Goal: Task Accomplishment & Management: Manage account settings

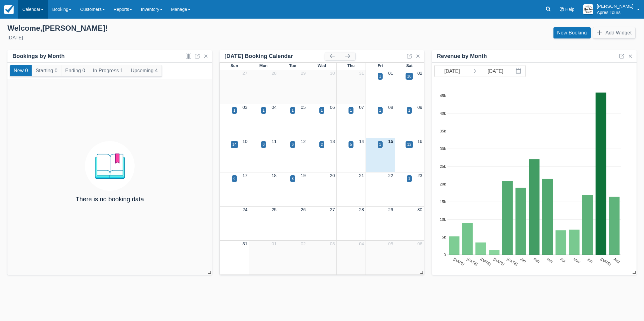
click at [27, 8] on link "Calendar" at bounding box center [33, 9] width 30 height 19
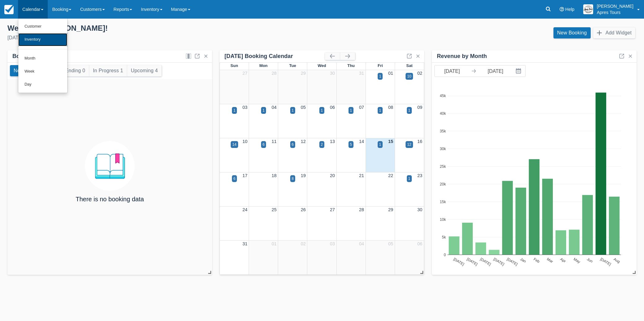
click at [35, 41] on link "Inventory" at bounding box center [42, 39] width 49 height 13
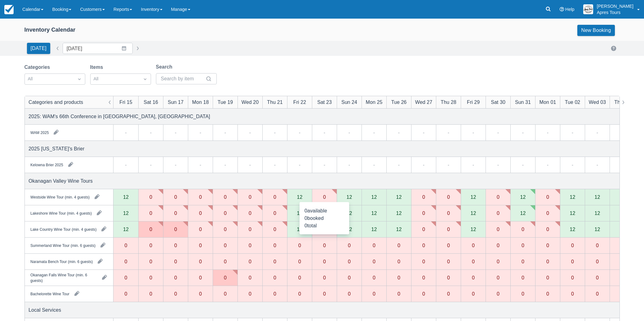
click at [326, 198] on div "0" at bounding box center [324, 197] width 25 height 16
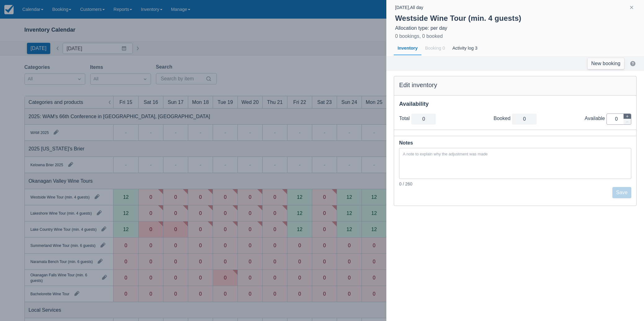
click at [628, 117] on icon "button" at bounding box center [628, 116] width 4 height 4
type input "1"
click at [628, 117] on icon "button" at bounding box center [628, 116] width 4 height 4
type input "2"
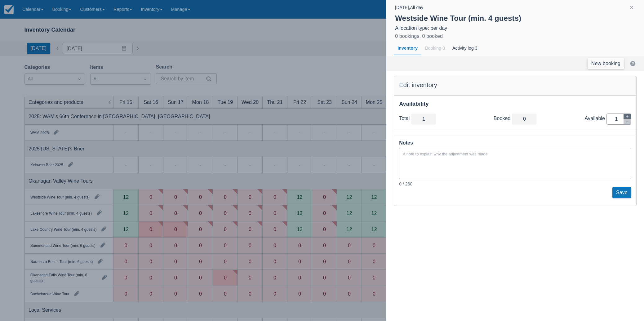
type input "2"
click at [628, 117] on icon "button" at bounding box center [628, 116] width 4 height 4
type input "3"
click at [628, 117] on icon "button" at bounding box center [628, 116] width 4 height 4
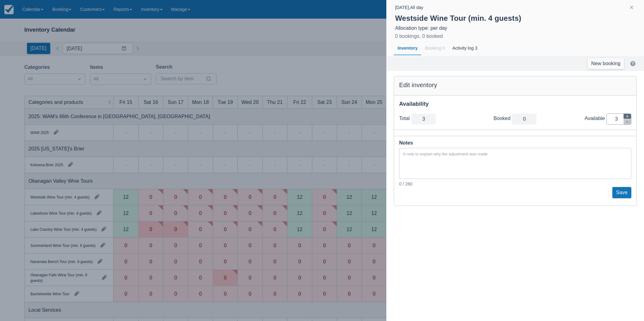
type input "4"
click at [628, 117] on icon "button" at bounding box center [628, 116] width 4 height 4
type input "5"
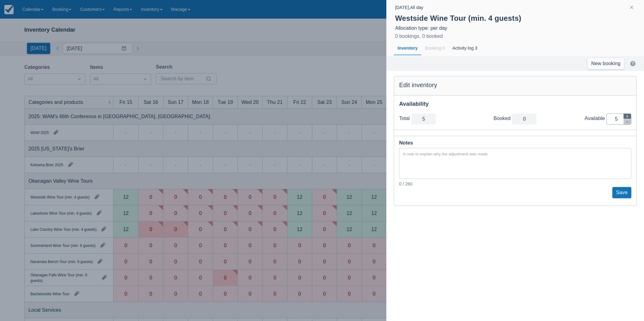
click at [628, 117] on icon "button" at bounding box center [628, 116] width 4 height 4
type input "6"
click at [628, 117] on icon "button" at bounding box center [628, 116] width 4 height 4
type input "7"
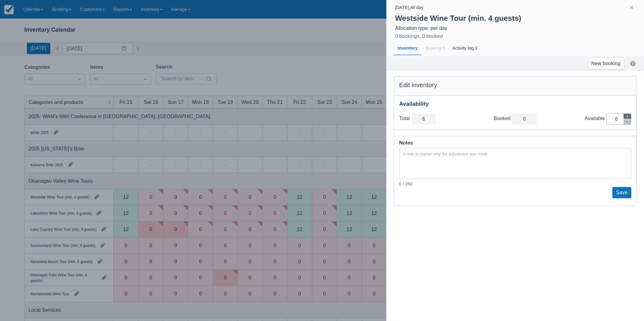
type input "7"
click at [628, 117] on icon "button" at bounding box center [628, 116] width 4 height 4
type input "8"
click at [628, 117] on icon "button" at bounding box center [628, 116] width 4 height 4
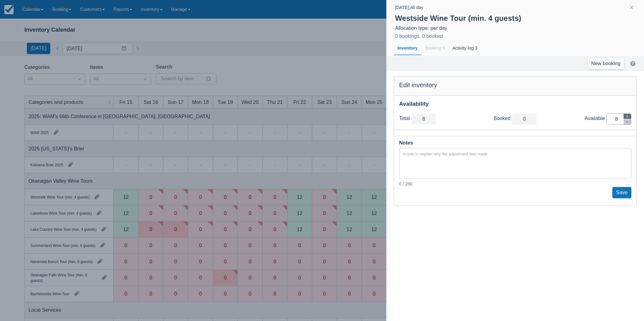
type input "9"
click at [628, 117] on icon "button" at bounding box center [628, 116] width 4 height 4
type input "10"
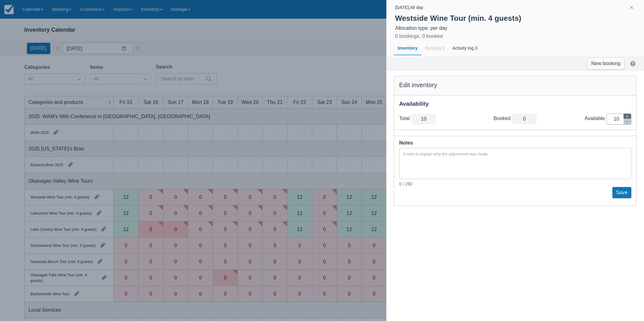
click at [628, 117] on icon "button" at bounding box center [628, 116] width 4 height 4
type input "11"
click at [628, 117] on icon "button" at bounding box center [628, 116] width 4 height 4
type input "12"
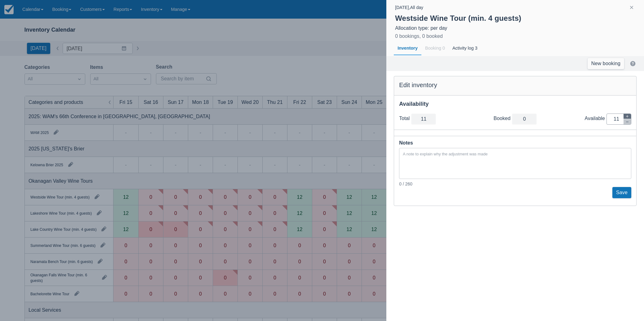
type input "12"
click at [624, 195] on button "Save" at bounding box center [622, 192] width 19 height 11
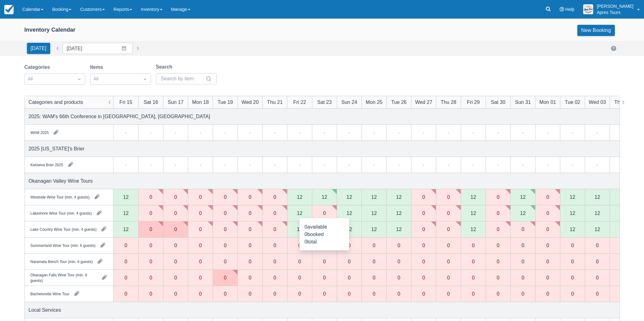
click at [327, 216] on div "0" at bounding box center [324, 213] width 25 height 16
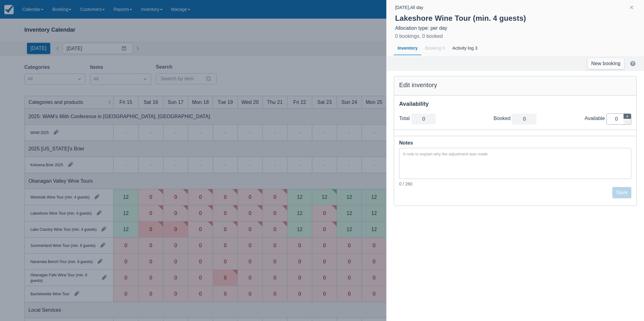
click at [627, 117] on icon "button" at bounding box center [627, 116] width 2 height 2
type input "1"
click at [627, 117] on icon "button" at bounding box center [627, 116] width 2 height 2
type input "2"
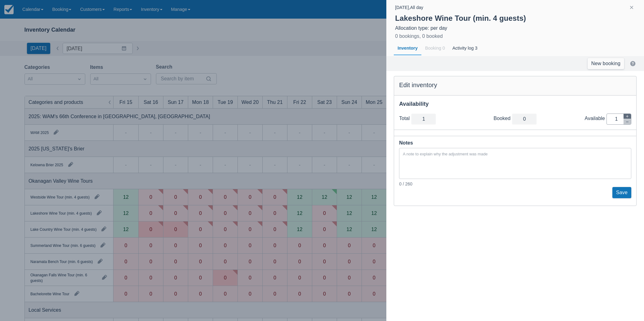
type input "2"
click at [627, 117] on icon "button" at bounding box center [628, 116] width 4 height 4
type input "3"
click at [627, 117] on icon "button" at bounding box center [628, 116] width 4 height 4
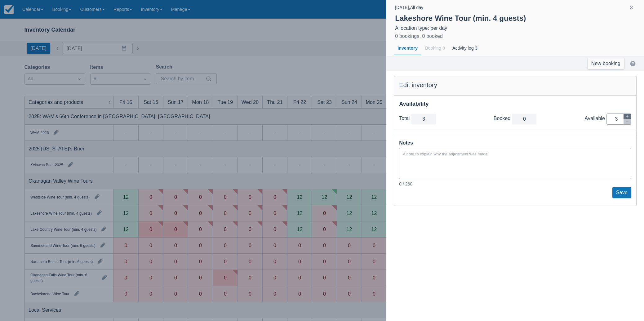
type input "4"
click at [627, 117] on icon "button" at bounding box center [628, 116] width 4 height 4
type input "5"
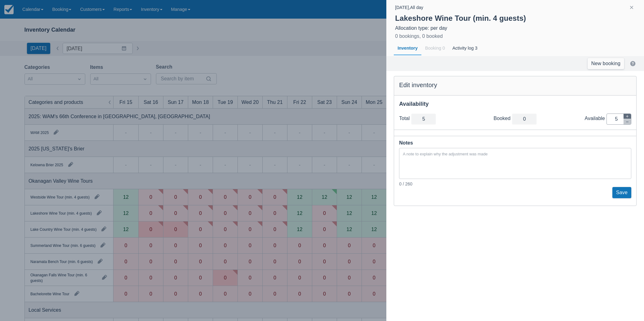
click at [627, 117] on icon "button" at bounding box center [628, 116] width 4 height 4
type input "6"
click at [627, 117] on icon "button" at bounding box center [628, 116] width 4 height 4
type input "7"
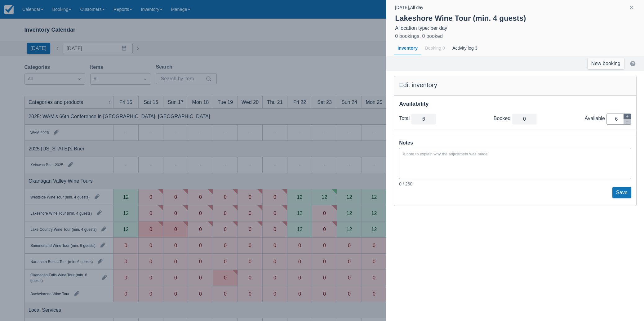
type input "7"
click at [627, 117] on icon "button" at bounding box center [628, 116] width 4 height 4
type input "8"
click at [627, 117] on icon "button" at bounding box center [628, 116] width 4 height 4
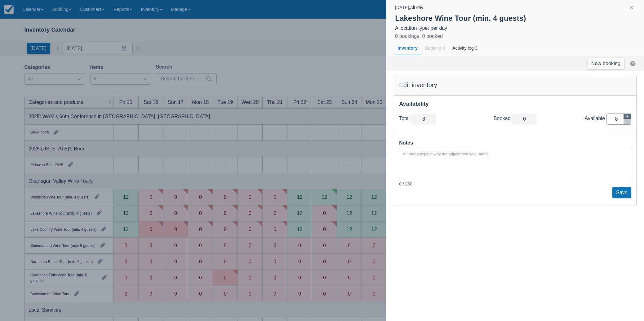
type input "9"
click at [627, 117] on icon "button" at bounding box center [628, 116] width 4 height 4
type input "10"
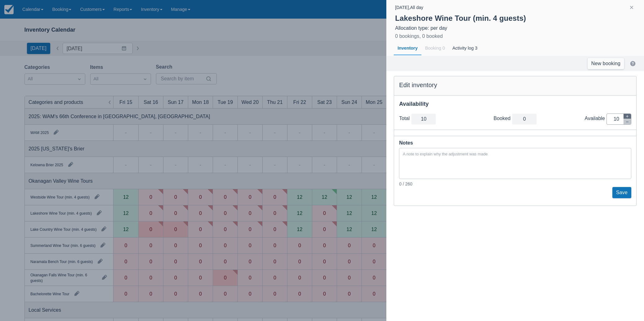
click at [627, 117] on icon "button" at bounding box center [628, 116] width 4 height 4
type input "11"
click at [627, 117] on icon "button" at bounding box center [628, 116] width 4 height 4
type input "12"
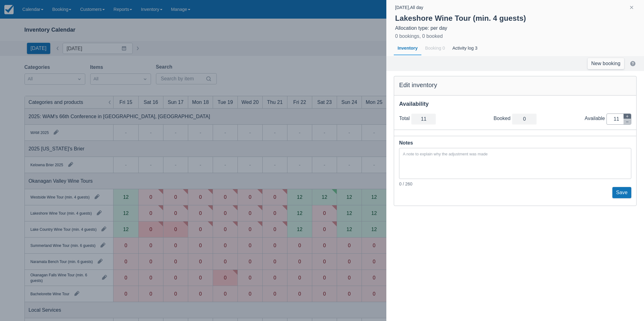
type input "12"
click at [627, 117] on icon "button" at bounding box center [628, 116] width 4 height 4
type input "13"
click at [627, 122] on icon "button" at bounding box center [627, 122] width 2 height 0
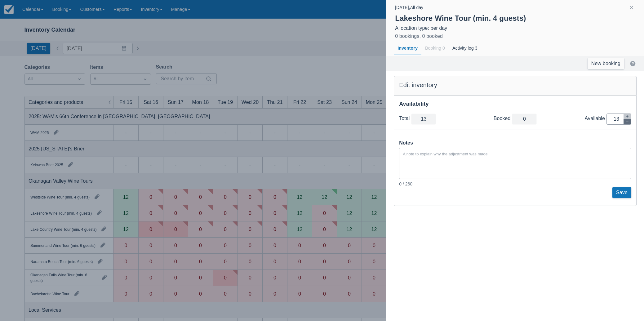
type input "12"
click at [625, 192] on button "Save" at bounding box center [622, 192] width 19 height 11
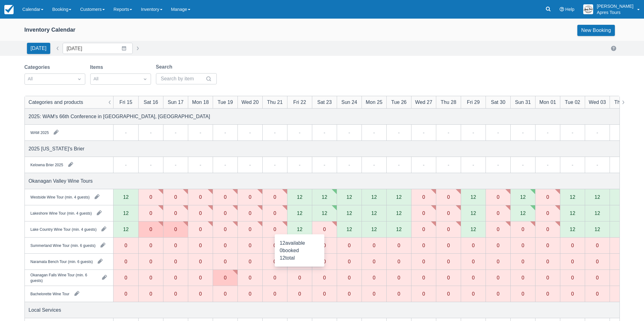
click at [303, 231] on div "12" at bounding box center [299, 229] width 25 height 16
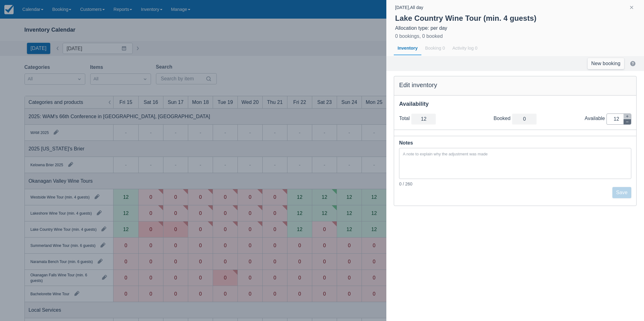
click at [629, 123] on icon "button" at bounding box center [628, 122] width 4 height 4
type input "11"
click at [629, 123] on icon "button" at bounding box center [628, 122] width 4 height 4
type input "10"
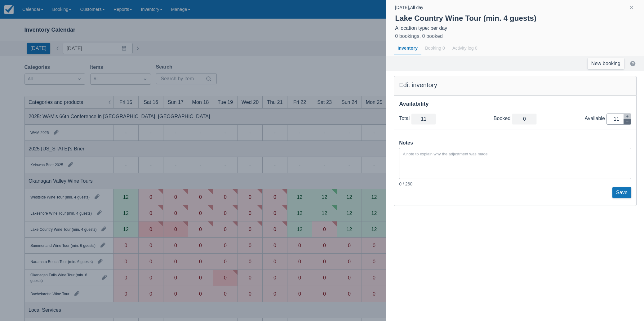
type input "10"
click at [629, 123] on icon "button" at bounding box center [628, 122] width 4 height 4
type input "9"
click at [629, 123] on icon "button" at bounding box center [628, 122] width 4 height 4
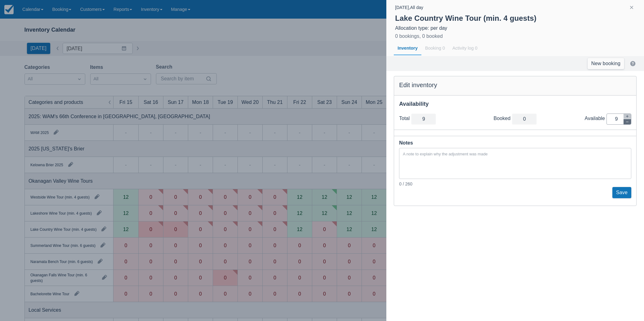
type input "8"
click at [629, 123] on icon "button" at bounding box center [628, 122] width 4 height 4
type input "7"
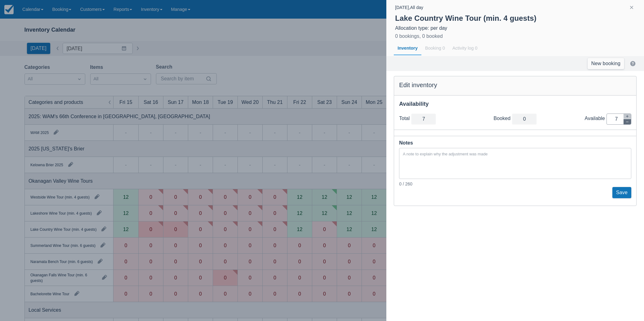
click at [629, 123] on icon "button" at bounding box center [628, 122] width 4 height 4
type input "6"
click at [629, 123] on icon "button" at bounding box center [628, 122] width 4 height 4
type input "5"
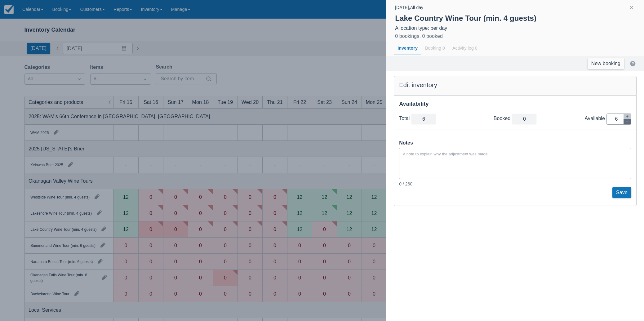
type input "5"
click at [629, 123] on icon "button" at bounding box center [628, 122] width 4 height 4
type input "4"
click at [629, 123] on icon "button" at bounding box center [628, 122] width 4 height 4
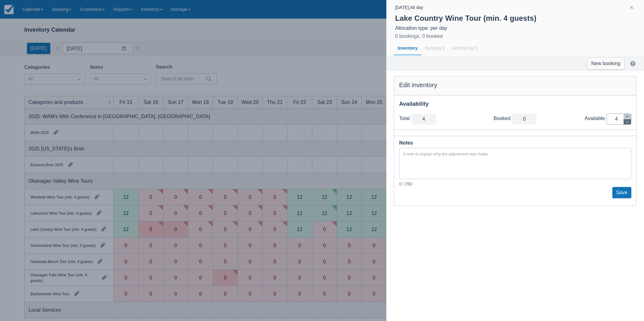
type input "3"
click at [629, 123] on icon "button" at bounding box center [628, 122] width 4 height 4
type input "2"
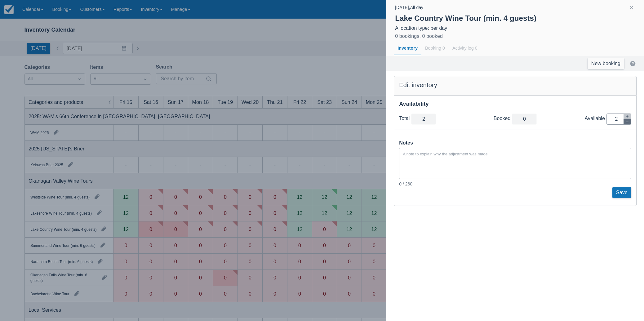
click at [629, 123] on icon "button" at bounding box center [628, 122] width 4 height 4
type input "1"
click at [629, 123] on icon "button" at bounding box center [628, 122] width 4 height 4
type input "0"
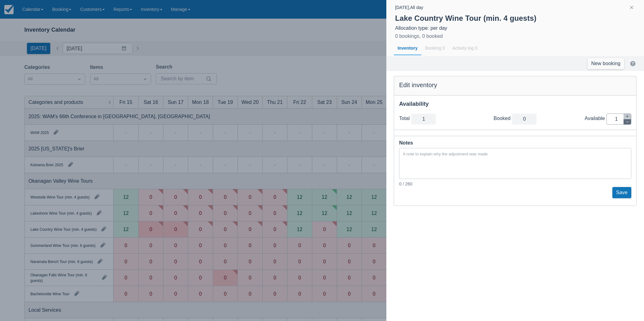
type input "0"
click at [622, 193] on button "Save" at bounding box center [622, 192] width 19 height 11
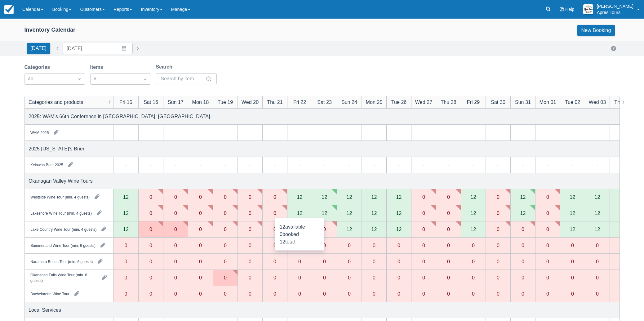
click at [298, 212] on div "12" at bounding box center [300, 213] width 6 height 5
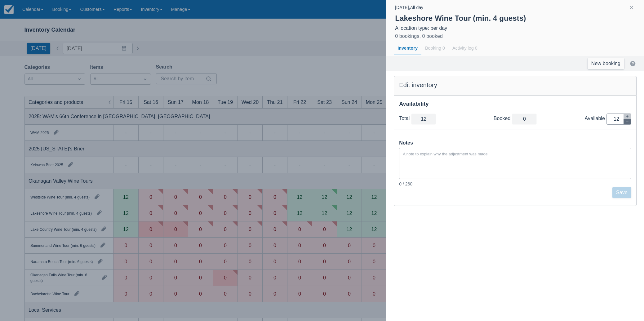
click at [630, 123] on button "button" at bounding box center [627, 121] width 7 height 5
type input "11"
click at [630, 123] on button "button" at bounding box center [627, 121] width 7 height 5
type input "10"
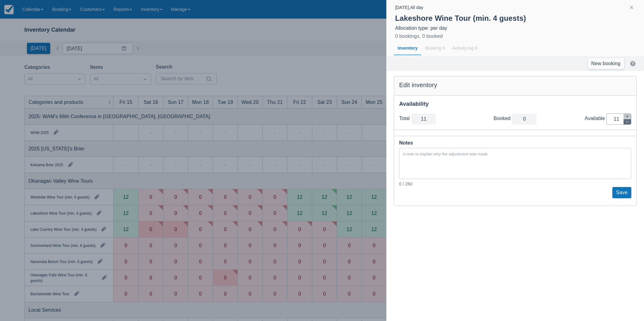
type input "10"
click at [630, 123] on button "button" at bounding box center [627, 121] width 7 height 5
type input "9"
click at [630, 123] on button "button" at bounding box center [627, 121] width 7 height 5
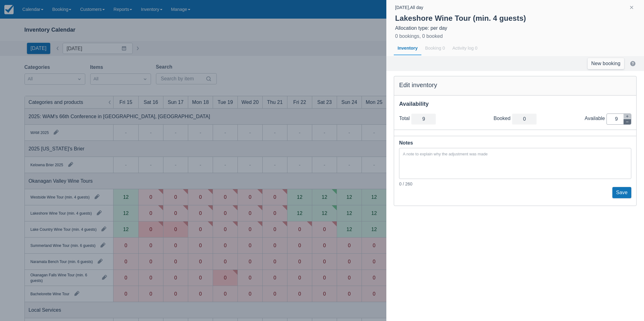
type input "8"
click at [630, 123] on button "button" at bounding box center [627, 121] width 7 height 5
type input "7"
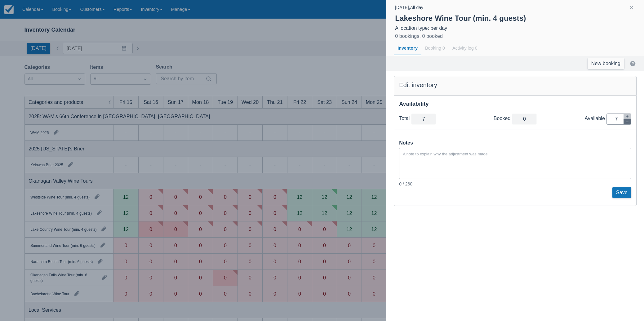
click at [630, 123] on button "button" at bounding box center [627, 121] width 7 height 5
type input "6"
click at [630, 123] on button "button" at bounding box center [627, 121] width 7 height 5
type input "5"
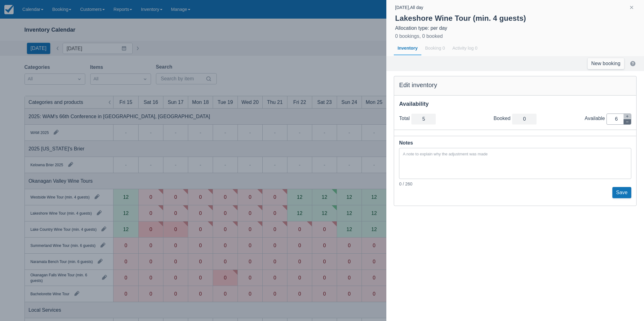
type input "5"
click at [630, 123] on button "button" at bounding box center [627, 121] width 7 height 5
type input "4"
click at [630, 123] on button "button" at bounding box center [627, 121] width 7 height 5
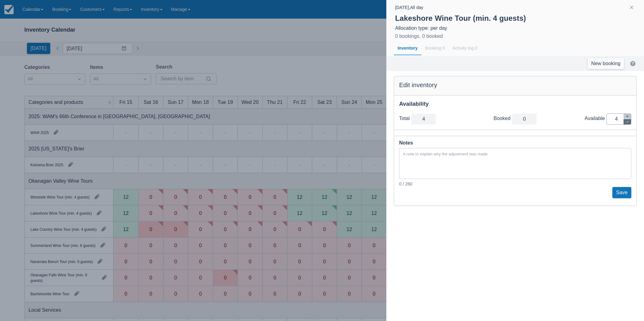
type input "3"
click at [630, 123] on button "button" at bounding box center [627, 121] width 7 height 5
type input "2"
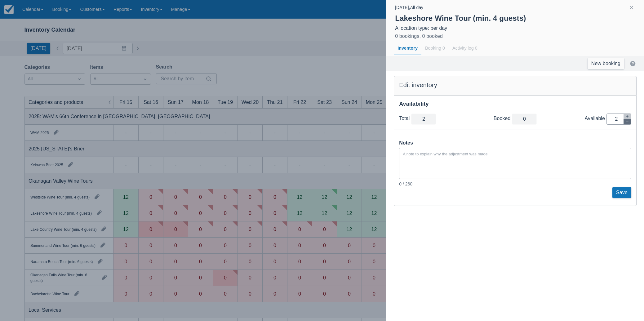
click at [630, 123] on button "button" at bounding box center [627, 121] width 7 height 5
type input "1"
click at [630, 123] on button "button" at bounding box center [627, 121] width 7 height 5
type input "0"
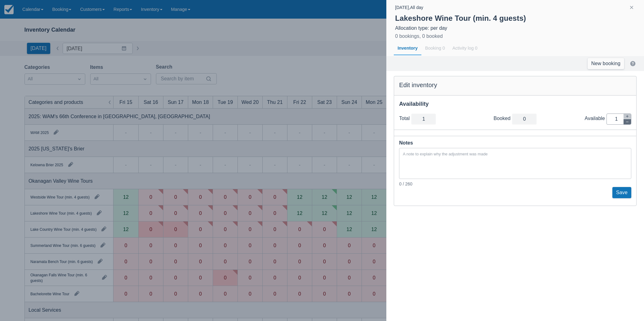
type input "0"
click at [621, 194] on button "Save" at bounding box center [622, 192] width 19 height 11
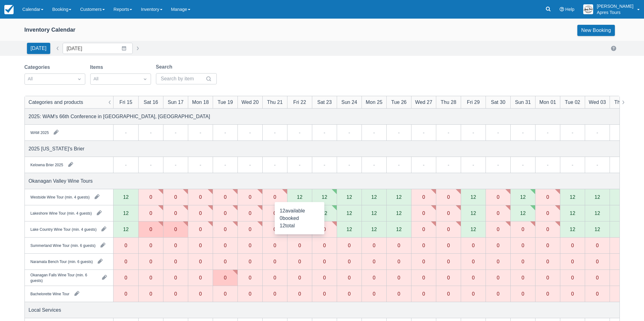
click at [303, 199] on div "12" at bounding box center [299, 197] width 25 height 16
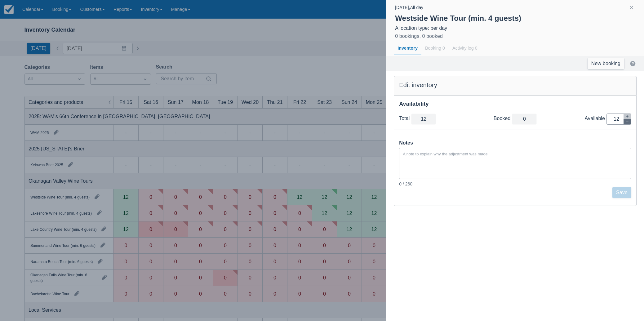
click at [629, 122] on icon "button" at bounding box center [628, 122] width 4 height 4
type input "11"
click at [629, 122] on icon "button" at bounding box center [628, 122] width 4 height 4
type input "10"
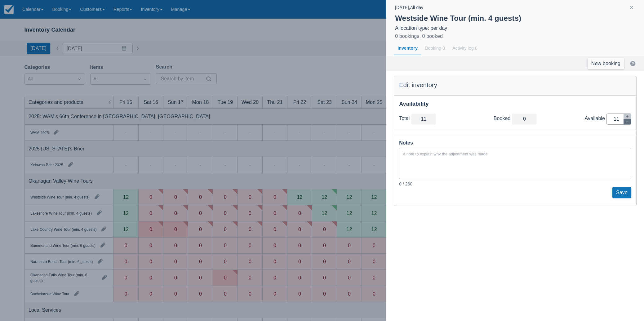
type input "10"
click at [629, 122] on icon "button" at bounding box center [628, 122] width 4 height 4
type input "9"
click at [629, 122] on icon "button" at bounding box center [628, 122] width 4 height 4
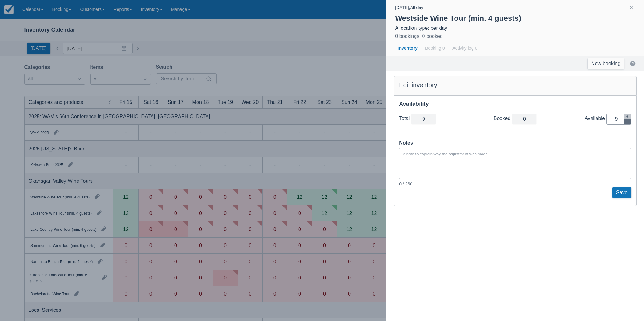
type input "8"
click at [629, 122] on icon "button" at bounding box center [628, 122] width 4 height 4
type input "7"
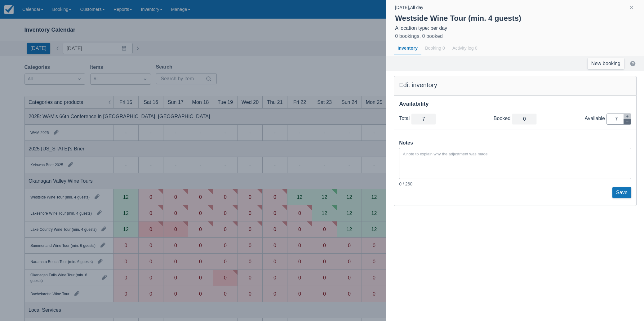
click at [629, 122] on icon "button" at bounding box center [628, 122] width 4 height 4
type input "6"
click at [629, 122] on icon "button" at bounding box center [628, 122] width 4 height 4
type input "5"
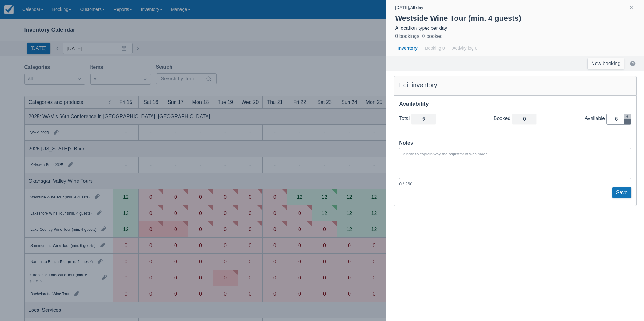
type input "5"
click at [629, 122] on icon "button" at bounding box center [628, 122] width 4 height 4
type input "4"
click at [629, 122] on icon "button" at bounding box center [628, 122] width 4 height 4
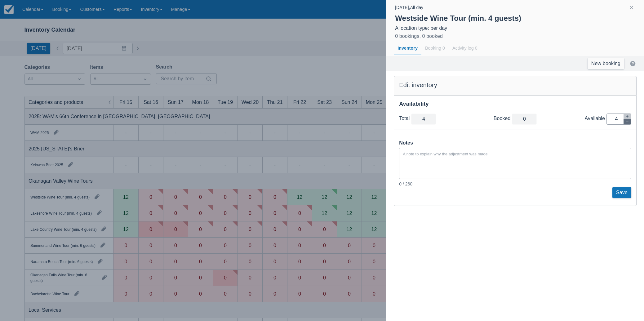
type input "3"
click at [629, 122] on icon "button" at bounding box center [628, 122] width 4 height 4
type input "2"
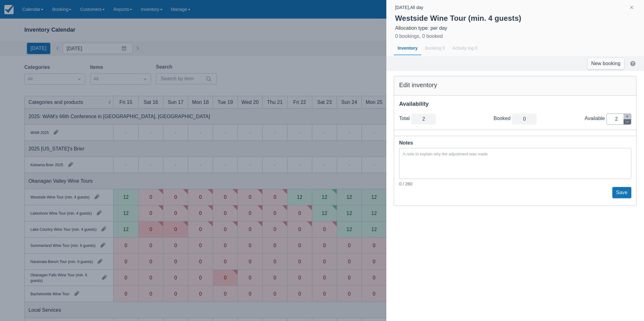
click at [629, 122] on icon "button" at bounding box center [628, 122] width 4 height 4
type input "1"
click at [629, 122] on icon "button" at bounding box center [628, 122] width 4 height 4
type input "0"
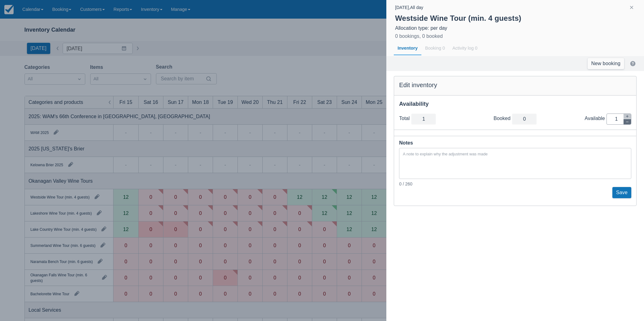
type input "0"
click at [624, 194] on button "Save" at bounding box center [622, 192] width 19 height 11
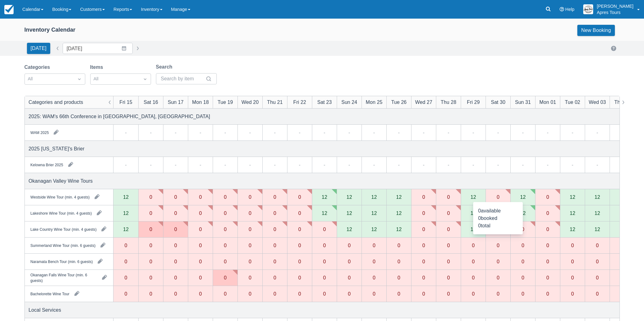
click at [500, 198] on div "0" at bounding box center [498, 197] width 25 height 16
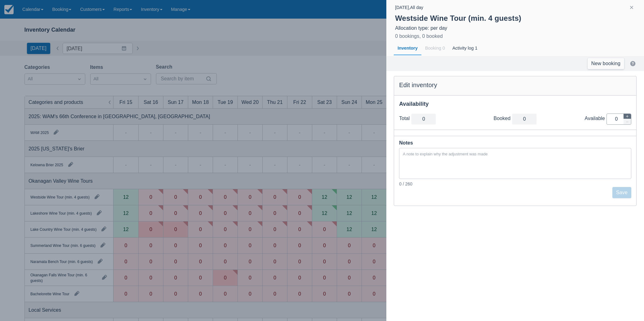
click at [628, 118] on icon "button" at bounding box center [628, 116] width 4 height 4
type input "1"
click at [628, 118] on icon "button" at bounding box center [628, 116] width 4 height 4
type input "2"
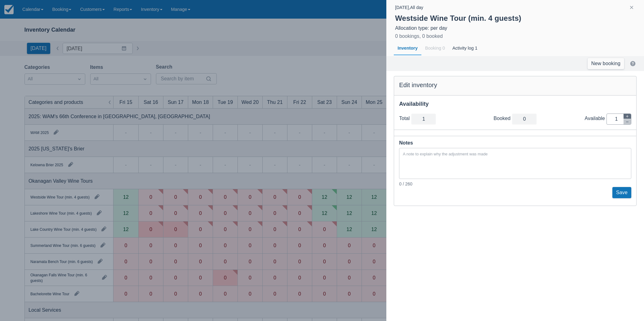
type input "2"
click at [628, 118] on icon "button" at bounding box center [628, 116] width 4 height 4
type input "3"
click at [628, 118] on icon "button" at bounding box center [628, 116] width 4 height 4
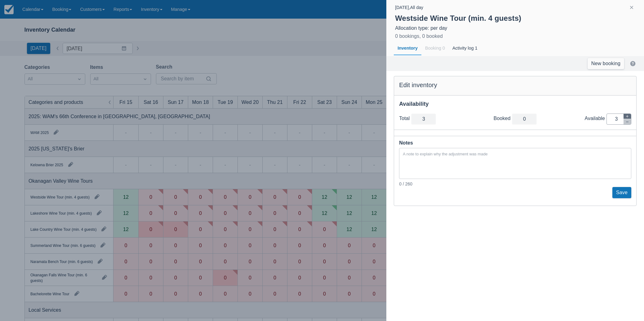
type input "4"
click at [628, 118] on icon "button" at bounding box center [628, 116] width 4 height 4
type input "5"
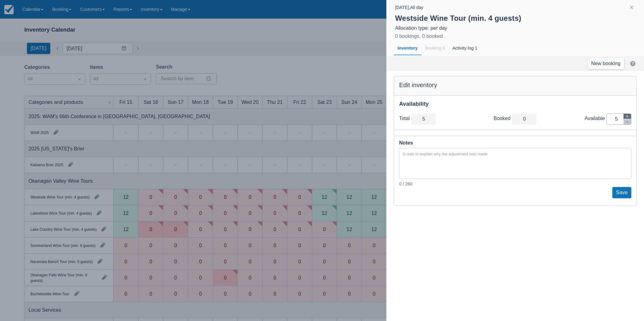
click at [628, 118] on icon "button" at bounding box center [628, 116] width 4 height 4
type input "6"
click at [628, 118] on icon "button" at bounding box center [628, 116] width 4 height 4
type input "7"
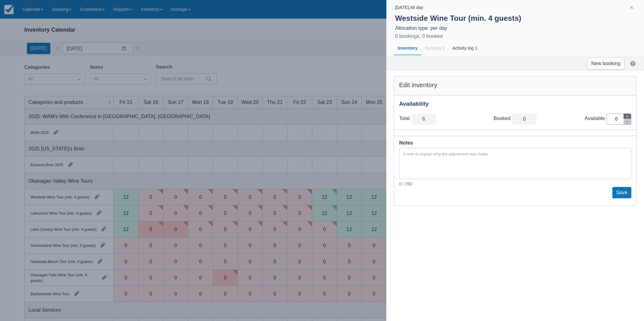
type input "7"
click at [628, 118] on icon "button" at bounding box center [628, 116] width 4 height 4
type input "8"
click at [628, 118] on icon "button" at bounding box center [628, 116] width 4 height 4
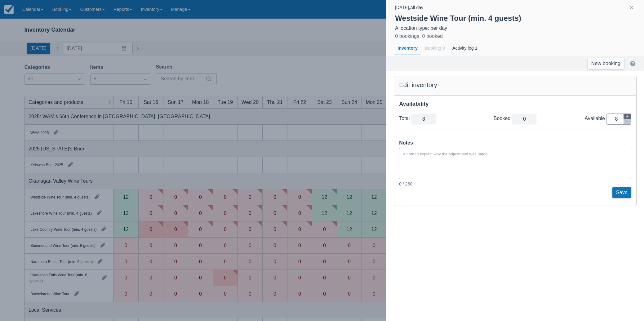
type input "9"
click at [628, 118] on icon "button" at bounding box center [628, 116] width 4 height 4
type input "10"
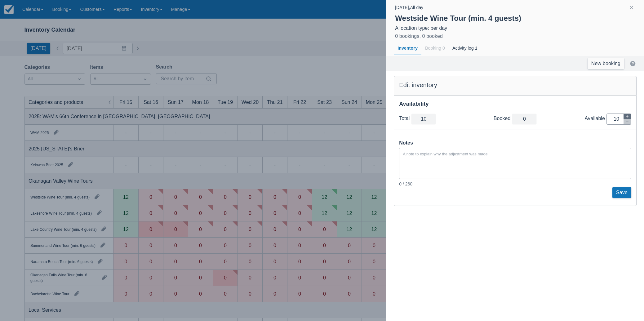
click at [628, 118] on icon "button" at bounding box center [628, 116] width 4 height 4
type input "11"
click at [628, 118] on icon "button" at bounding box center [628, 116] width 4 height 4
type input "12"
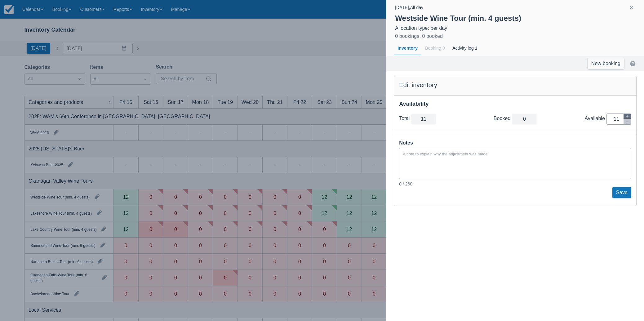
type input "12"
click at [628, 188] on button "Save" at bounding box center [622, 192] width 19 height 11
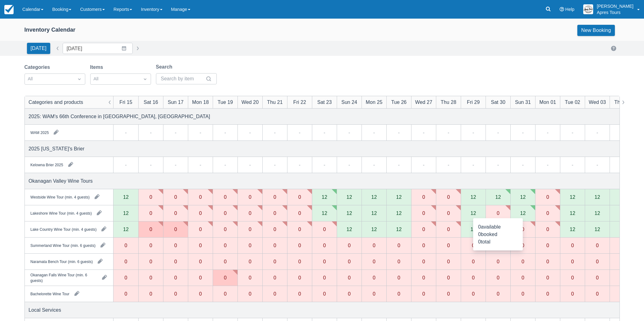
click at [501, 215] on div "0" at bounding box center [498, 213] width 25 height 16
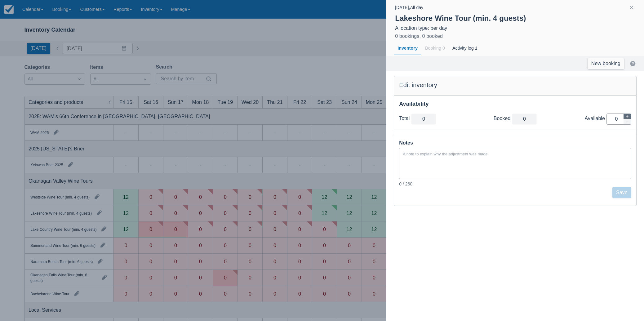
click at [630, 117] on button "button" at bounding box center [627, 116] width 7 height 5
type input "1"
click at [630, 116] on button "button" at bounding box center [627, 116] width 7 height 5
type input "2"
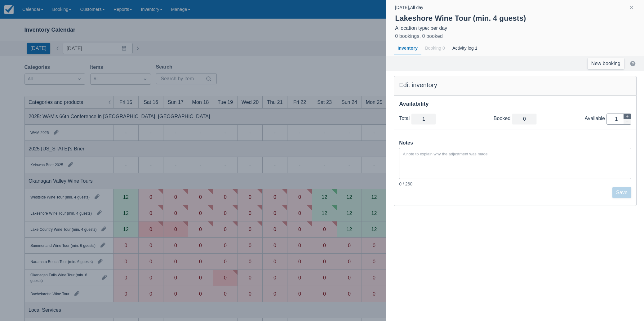
type input "2"
click at [630, 116] on button "button" at bounding box center [627, 116] width 7 height 5
type input "3"
click at [630, 116] on button "button" at bounding box center [627, 116] width 7 height 5
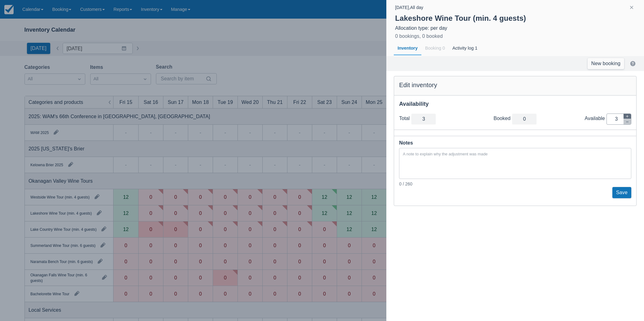
type input "4"
click at [630, 116] on button "button" at bounding box center [627, 116] width 7 height 5
type input "5"
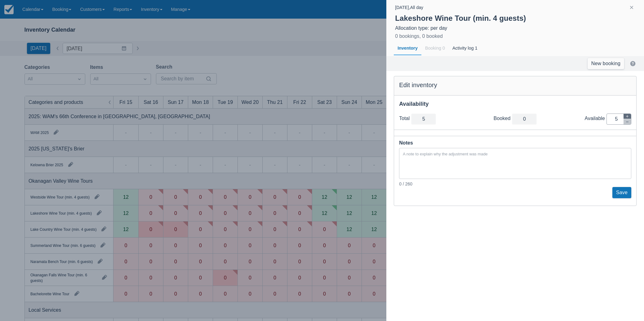
click at [630, 116] on button "button" at bounding box center [627, 116] width 7 height 5
type input "6"
click at [630, 116] on button "button" at bounding box center [627, 116] width 7 height 5
type input "7"
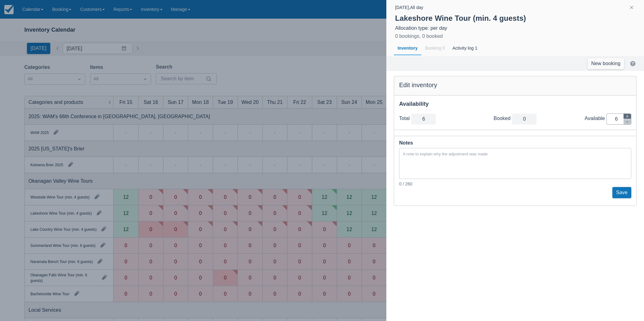
type input "7"
click at [630, 116] on button "button" at bounding box center [627, 116] width 7 height 5
type input "8"
click at [630, 116] on button "button" at bounding box center [627, 116] width 7 height 5
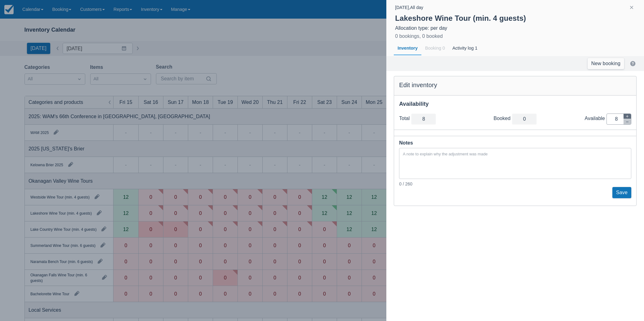
type input "9"
click at [630, 116] on button "button" at bounding box center [627, 116] width 7 height 5
type input "10"
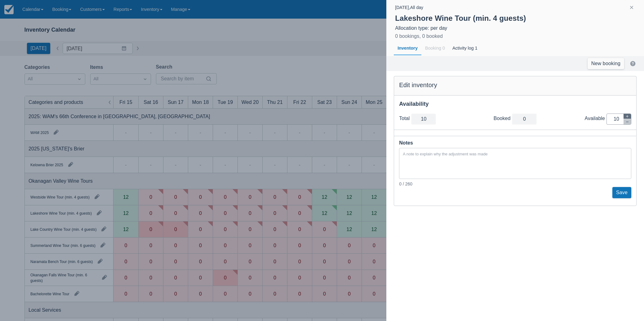
click at [630, 116] on button "button" at bounding box center [627, 116] width 7 height 5
type input "11"
click at [630, 116] on button "button" at bounding box center [627, 116] width 7 height 5
type input "12"
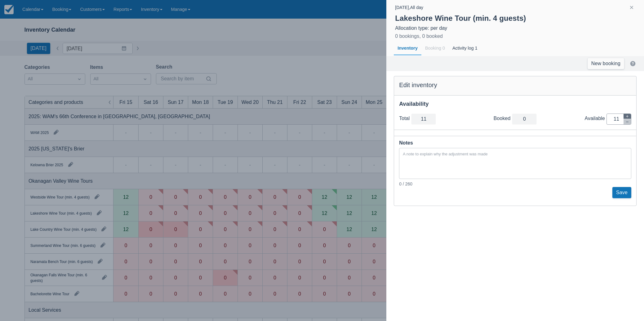
type input "12"
click at [622, 193] on button "Save" at bounding box center [622, 192] width 19 height 11
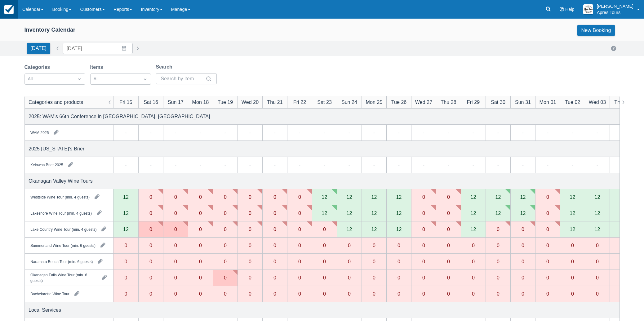
click at [8, 9] on img at bounding box center [8, 9] width 9 height 9
